Goal: Task Accomplishment & Management: Manage account settings

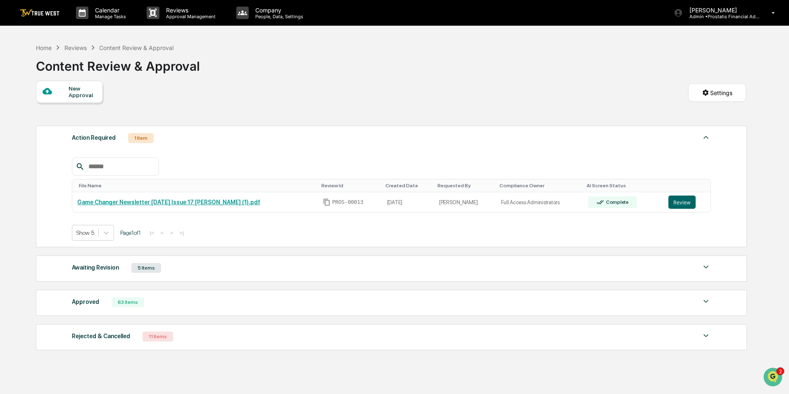
click at [232, 269] on div "Awaiting Revision 5 Items" at bounding box center [391, 268] width 639 height 12
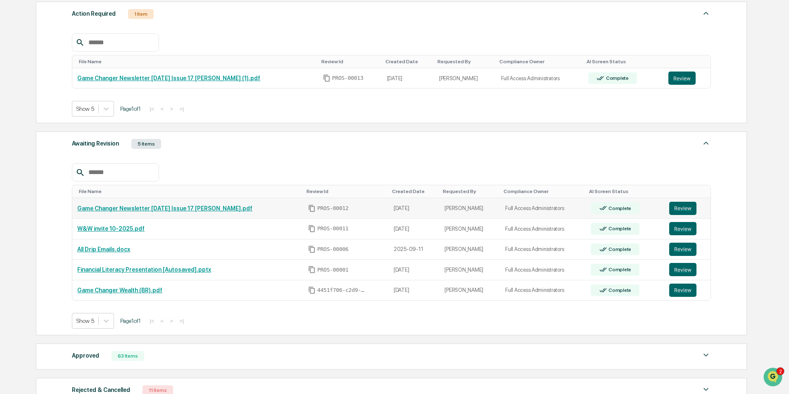
scroll to position [165, 0]
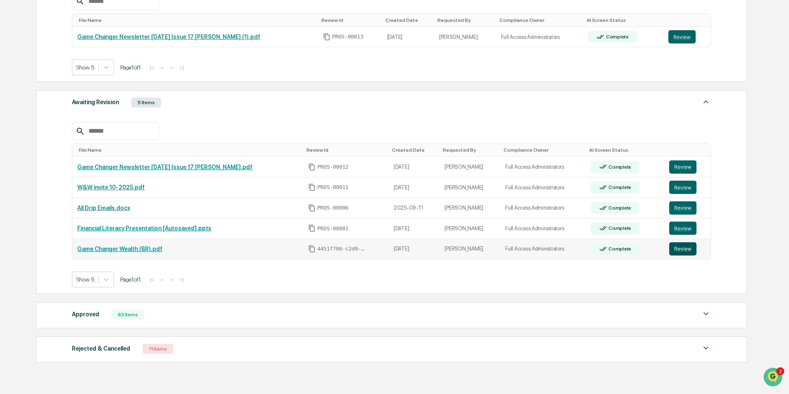
click at [679, 250] on button "Review" at bounding box center [682, 248] width 27 height 13
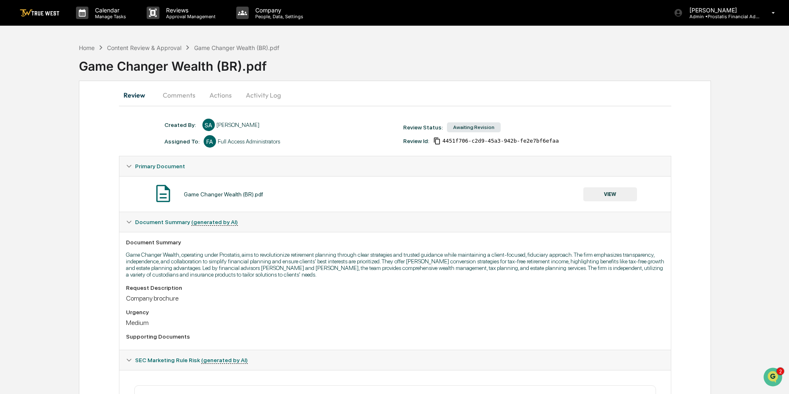
click at [222, 95] on button "Actions" at bounding box center [220, 95] width 37 height 20
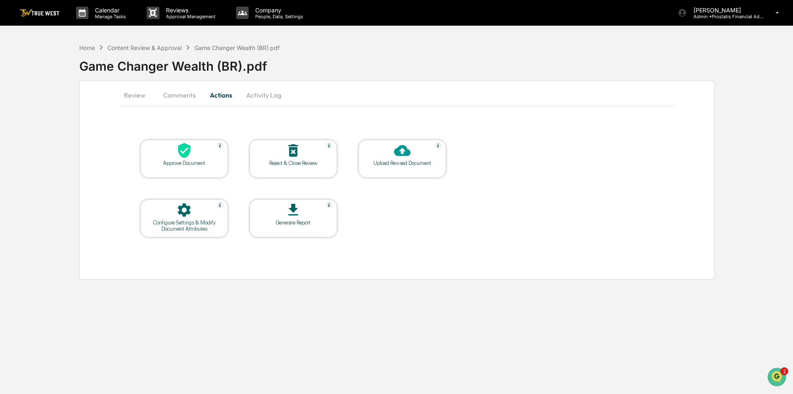
click at [182, 95] on button "Comments" at bounding box center [180, 95] width 46 height 20
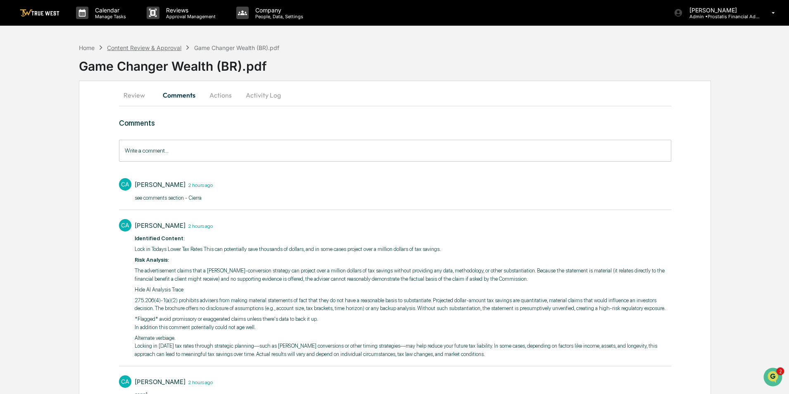
click at [162, 45] on div "Content Review & Approval" at bounding box center [144, 47] width 74 height 7
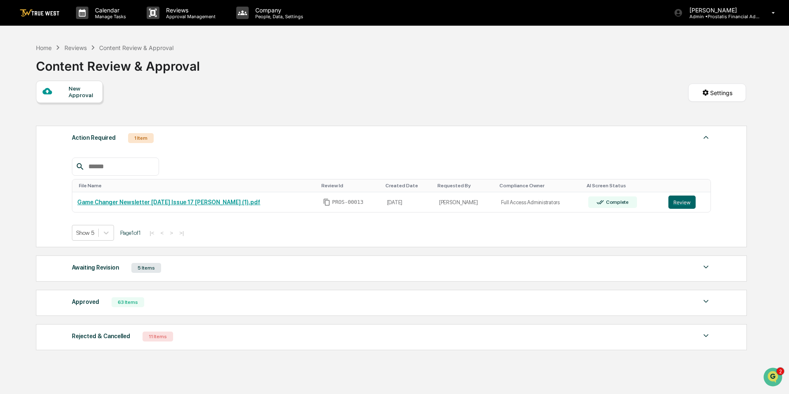
click at [186, 269] on div "Awaiting Revision 5 Items" at bounding box center [391, 268] width 639 height 12
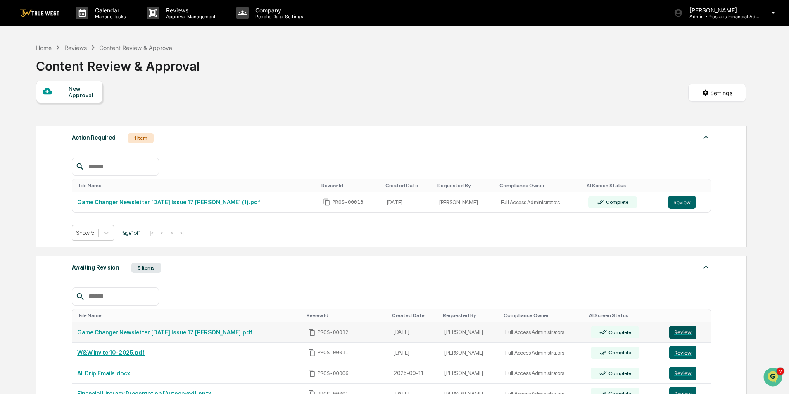
click at [689, 331] on button "Review" at bounding box center [682, 332] width 27 height 13
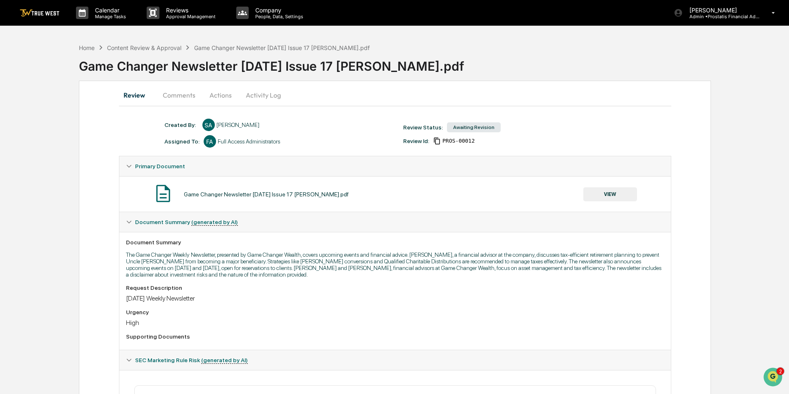
click at [186, 93] on button "Comments" at bounding box center [179, 95] width 46 height 20
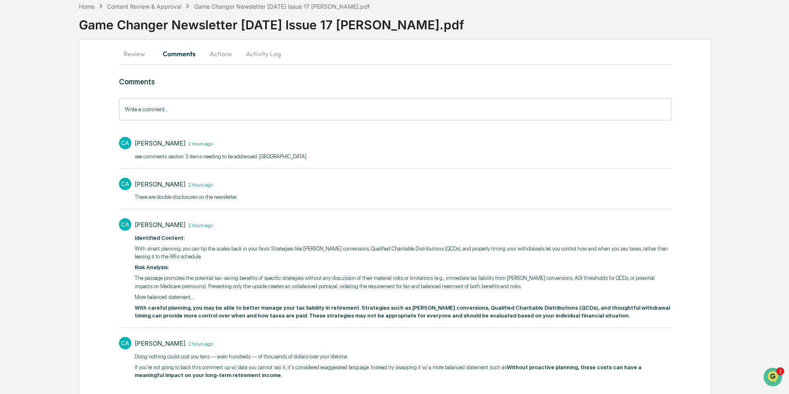
scroll to position [74, 0]
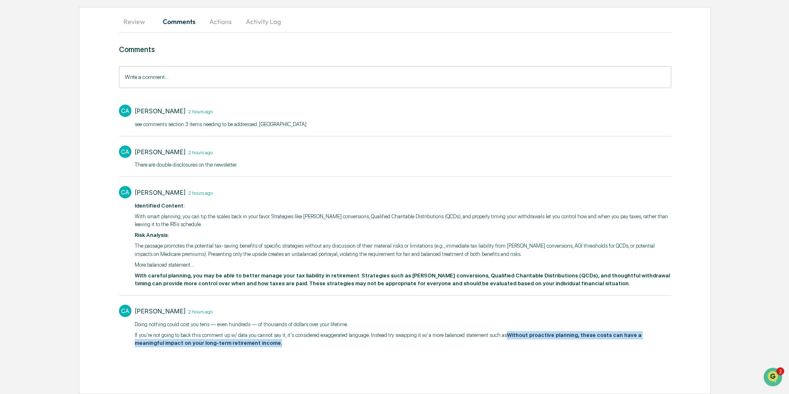
drag, startPoint x: 232, startPoint y: 344, endPoint x: 506, endPoint y: 338, distance: 273.6
click at [506, 338] on p "If you're not going to back this comment up w/ data you cannot say it, it's con…" at bounding box center [403, 339] width 537 height 16
copy strong "Without proactive planning, these costs can have a meaningful impact on your lo…"
